Goal: Task Accomplishment & Management: Use online tool/utility

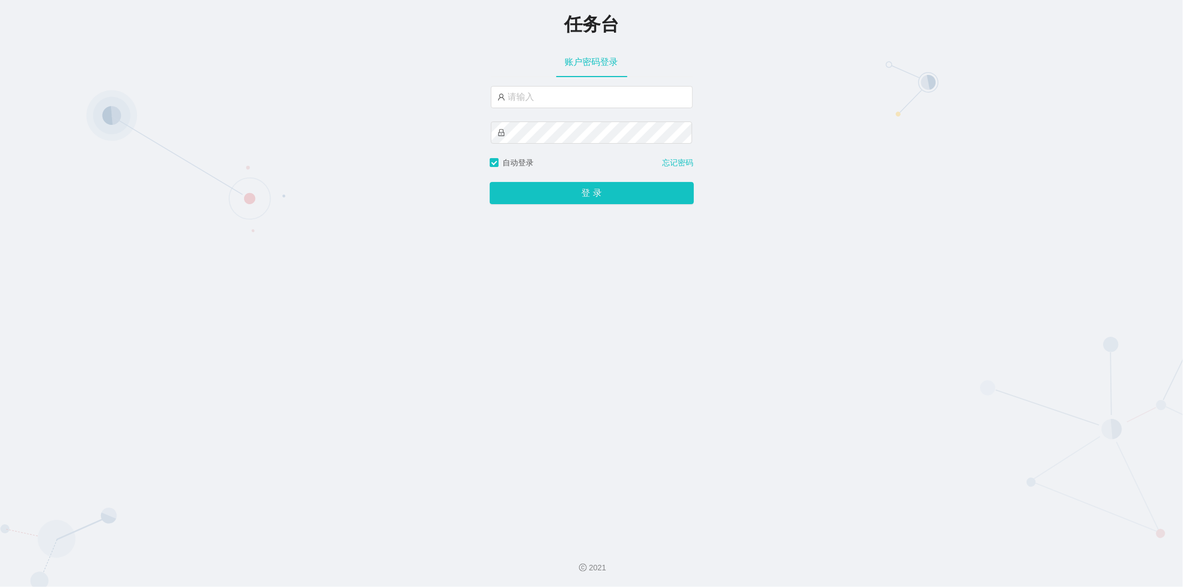
type input "admin"
click at [550, 189] on button "登 录" at bounding box center [592, 193] width 204 height 22
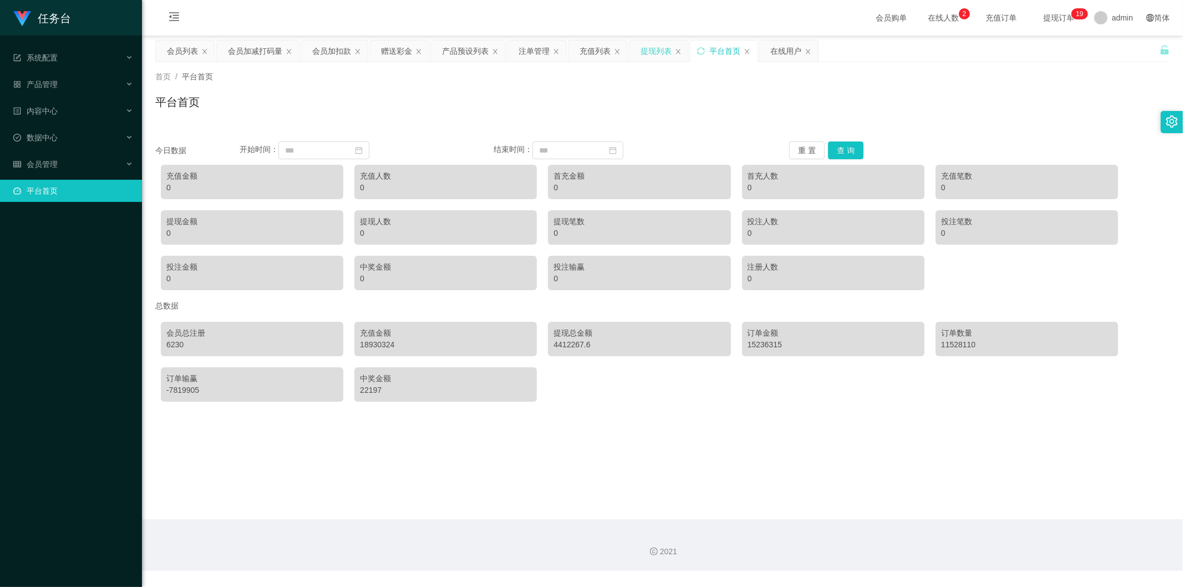
click at [660, 52] on div "提现列表" at bounding box center [656, 50] width 31 height 21
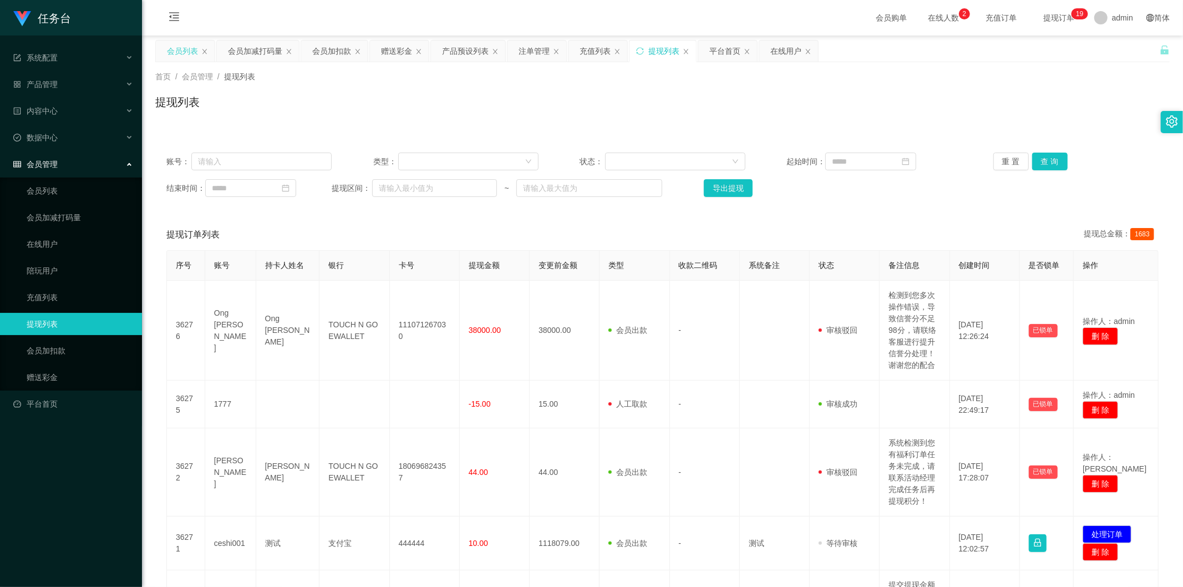
click at [183, 48] on div "会员列表" at bounding box center [182, 50] width 31 height 21
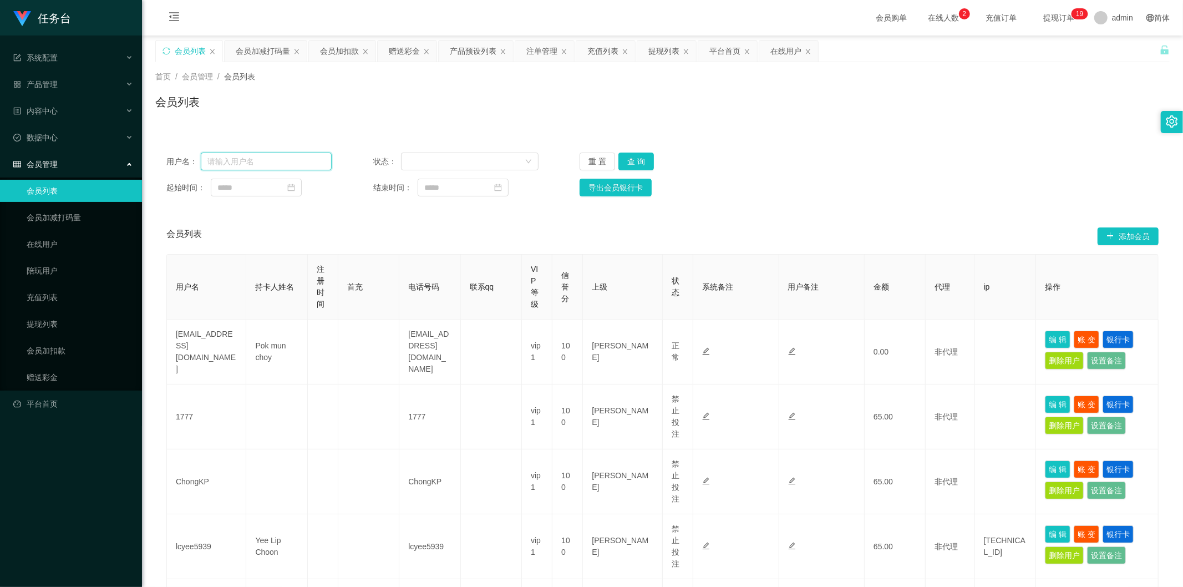
click at [283, 158] on input "text" at bounding box center [266, 162] width 131 height 18
type input "5675566"
click at [635, 159] on button "查 询" at bounding box center [635, 162] width 35 height 18
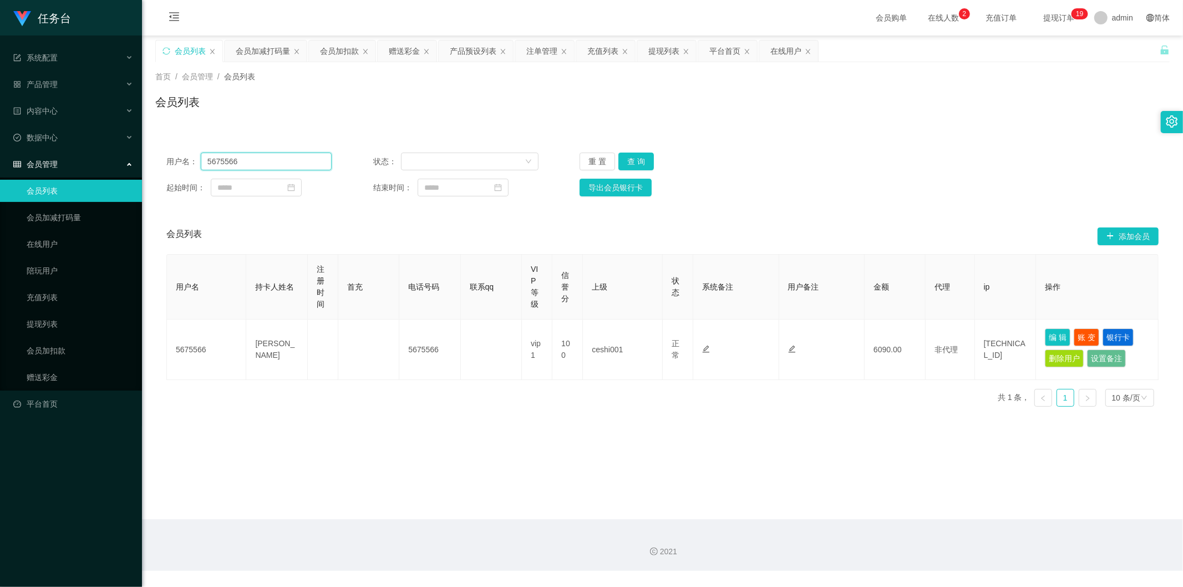
click at [230, 156] on input "5675566" at bounding box center [266, 162] width 131 height 18
click at [270, 44] on div "会员加减打码量" at bounding box center [263, 50] width 54 height 21
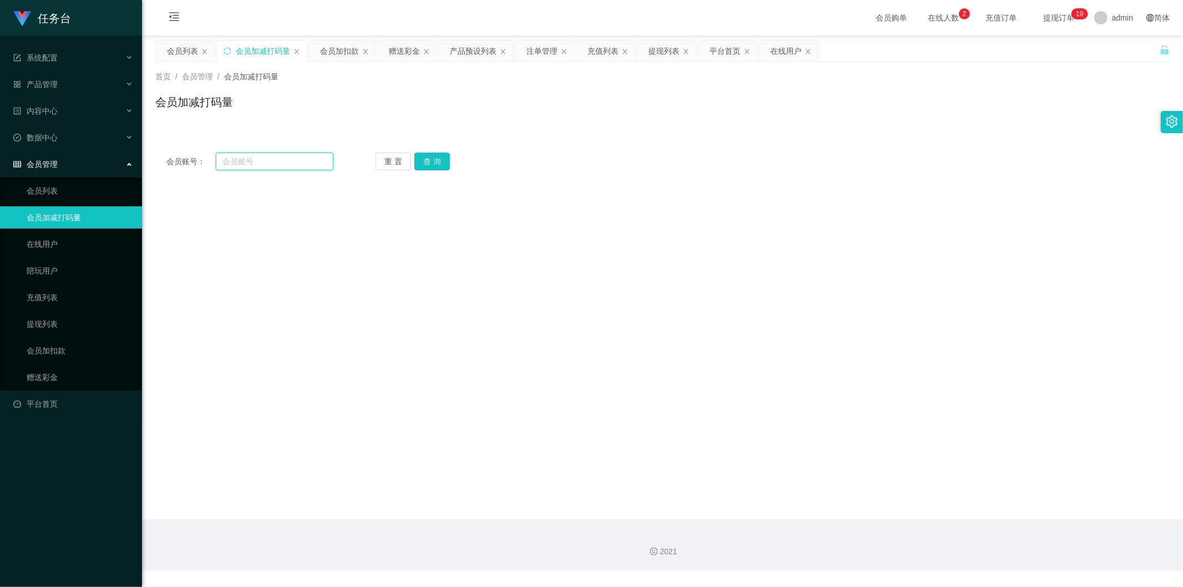
click at [298, 161] on input "text" at bounding box center [275, 162] width 118 height 18
paste input "5675566"
type input "5675566"
click at [440, 164] on button "查 询" at bounding box center [431, 162] width 35 height 18
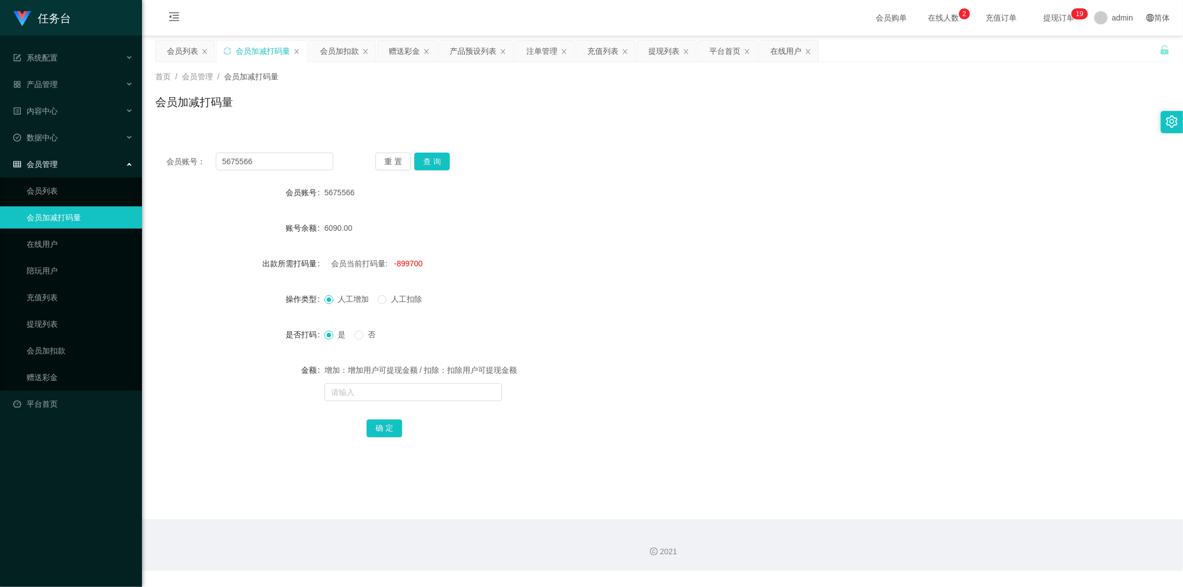
click at [410, 262] on span "-899700" at bounding box center [408, 263] width 28 height 9
copy span "899700"
click at [359, 389] on input "text" at bounding box center [412, 392] width 177 height 18
paste input "899700"
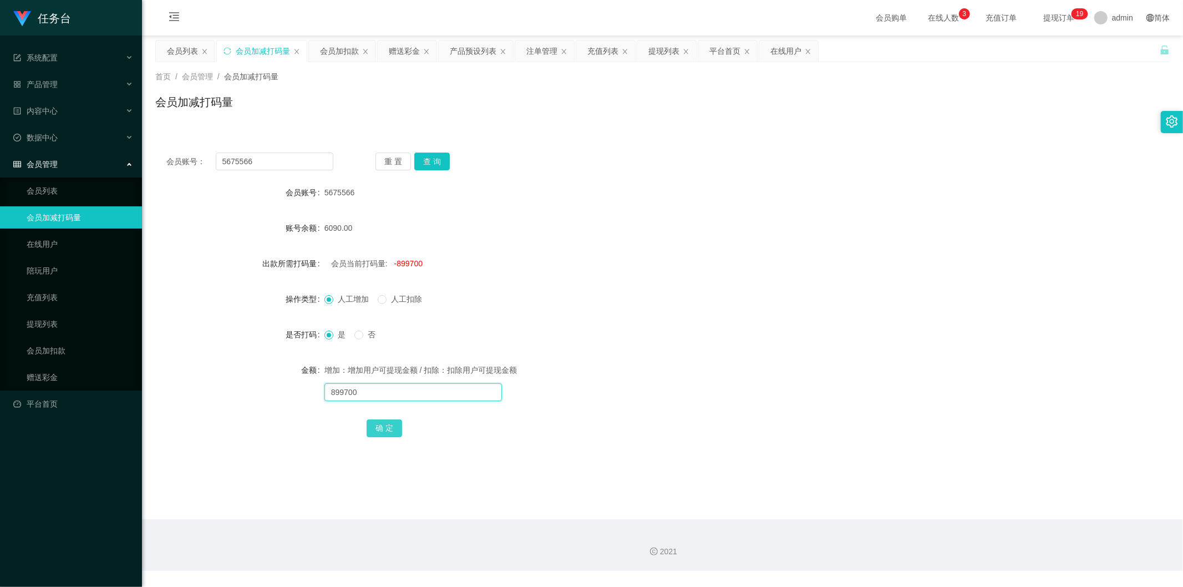
type input "899700"
click at [389, 423] on button "确 定" at bounding box center [384, 428] width 35 height 18
click at [397, 390] on input "text" at bounding box center [412, 392] width 177 height 18
paste input "899700"
type input "899700"
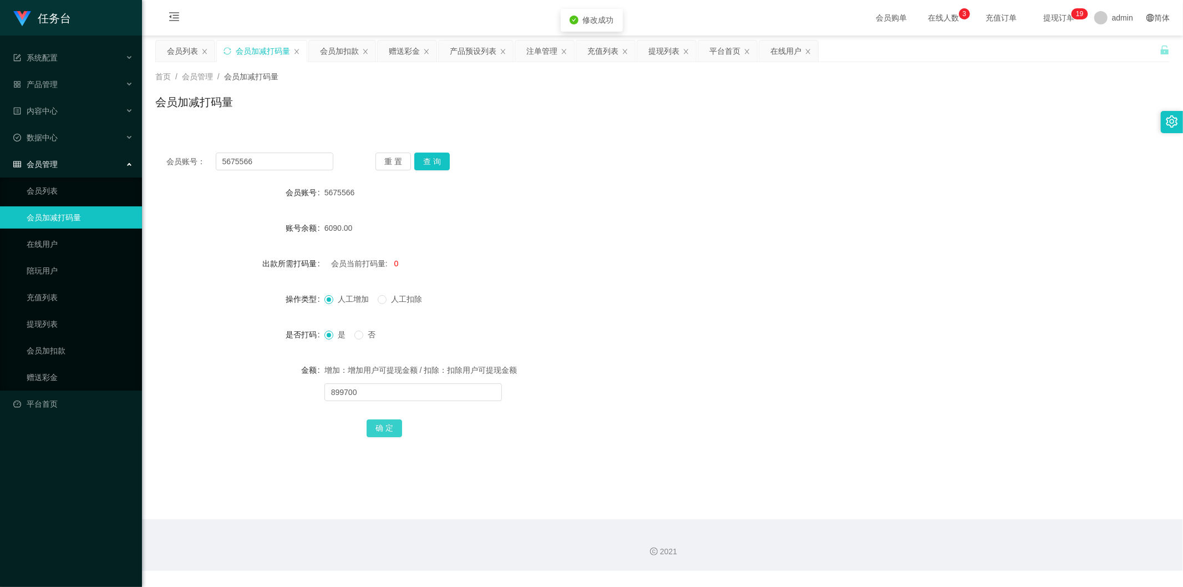
click at [382, 422] on button "确 定" at bounding box center [384, 428] width 35 height 18
click at [655, 50] on div "提现列表" at bounding box center [663, 50] width 31 height 21
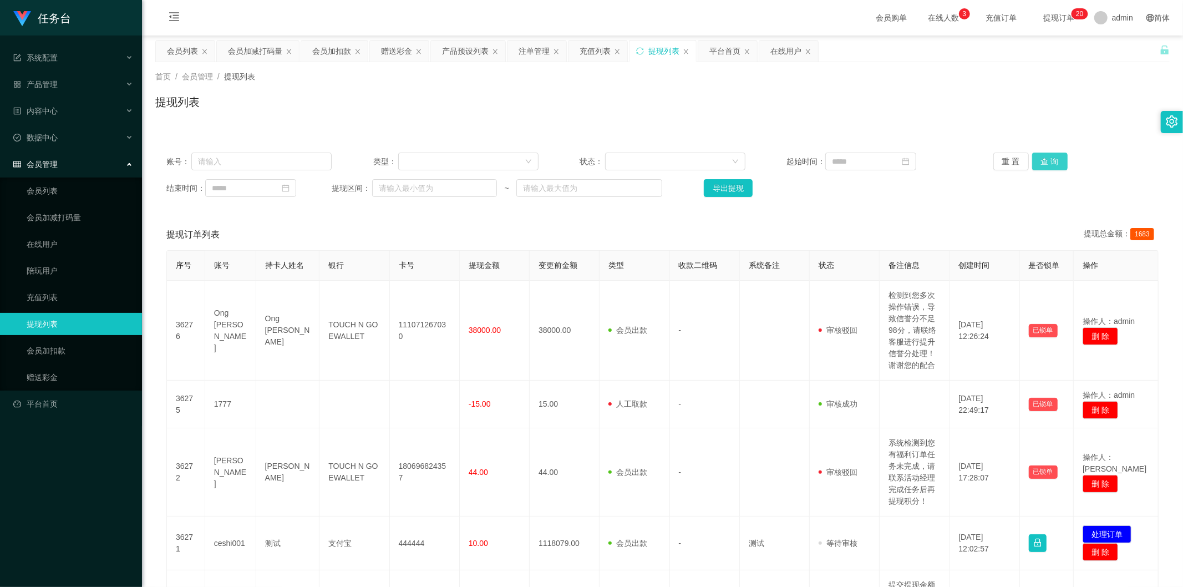
click at [1046, 159] on button "查 询" at bounding box center [1049, 162] width 35 height 18
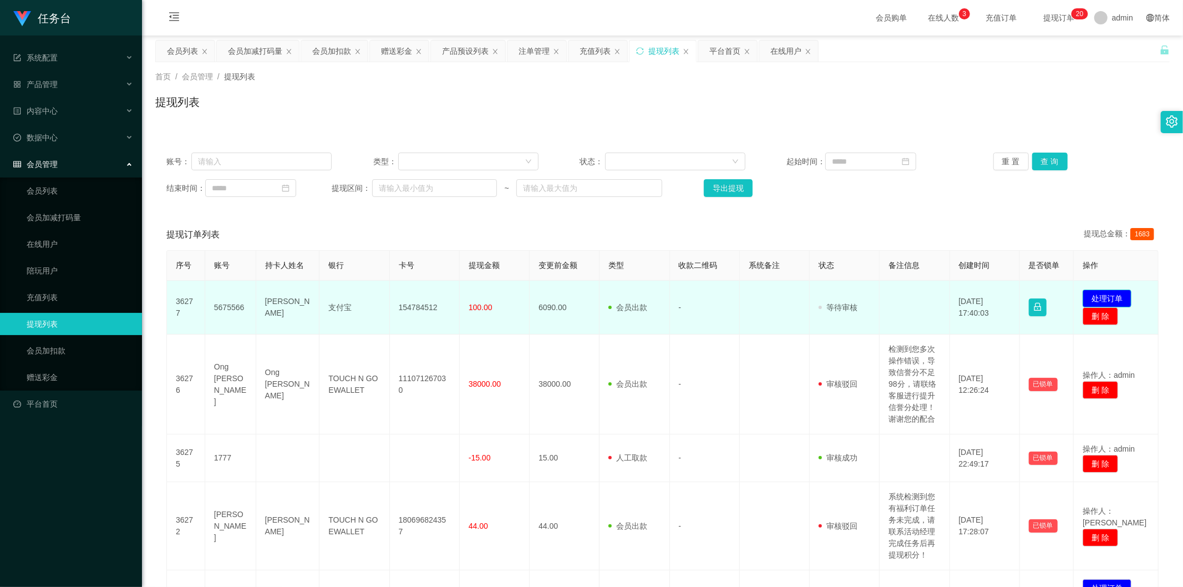
click at [1110, 292] on button "处理订单" at bounding box center [1107, 299] width 49 height 18
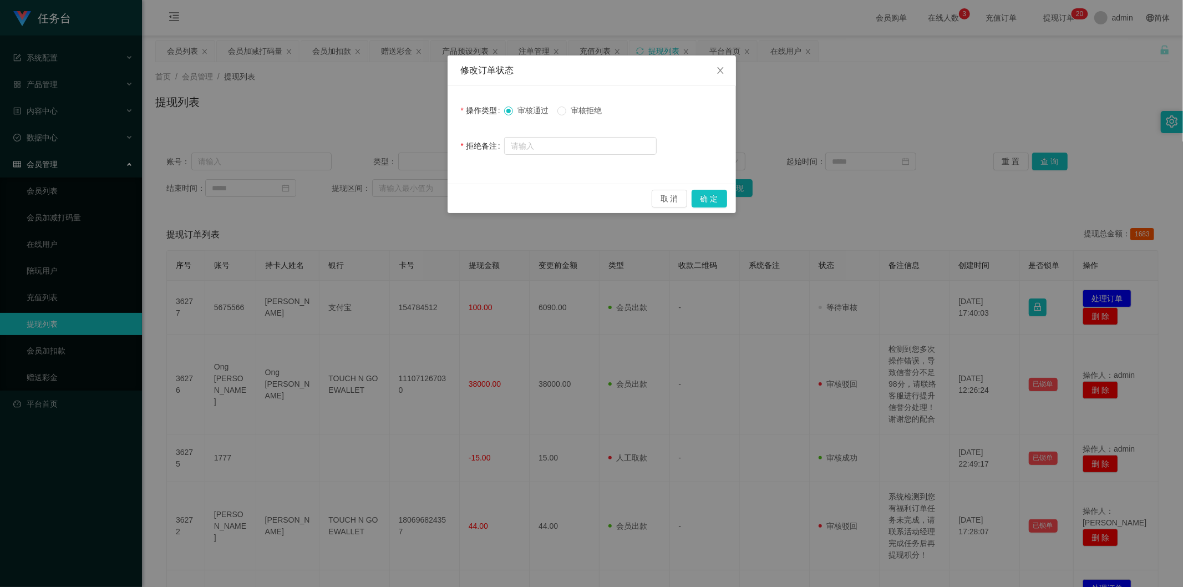
click at [600, 110] on span "审核拒绝" at bounding box center [586, 110] width 40 height 9
click at [721, 201] on button "确 定" at bounding box center [709, 199] width 35 height 18
